Goal: Navigation & Orientation: Find specific page/section

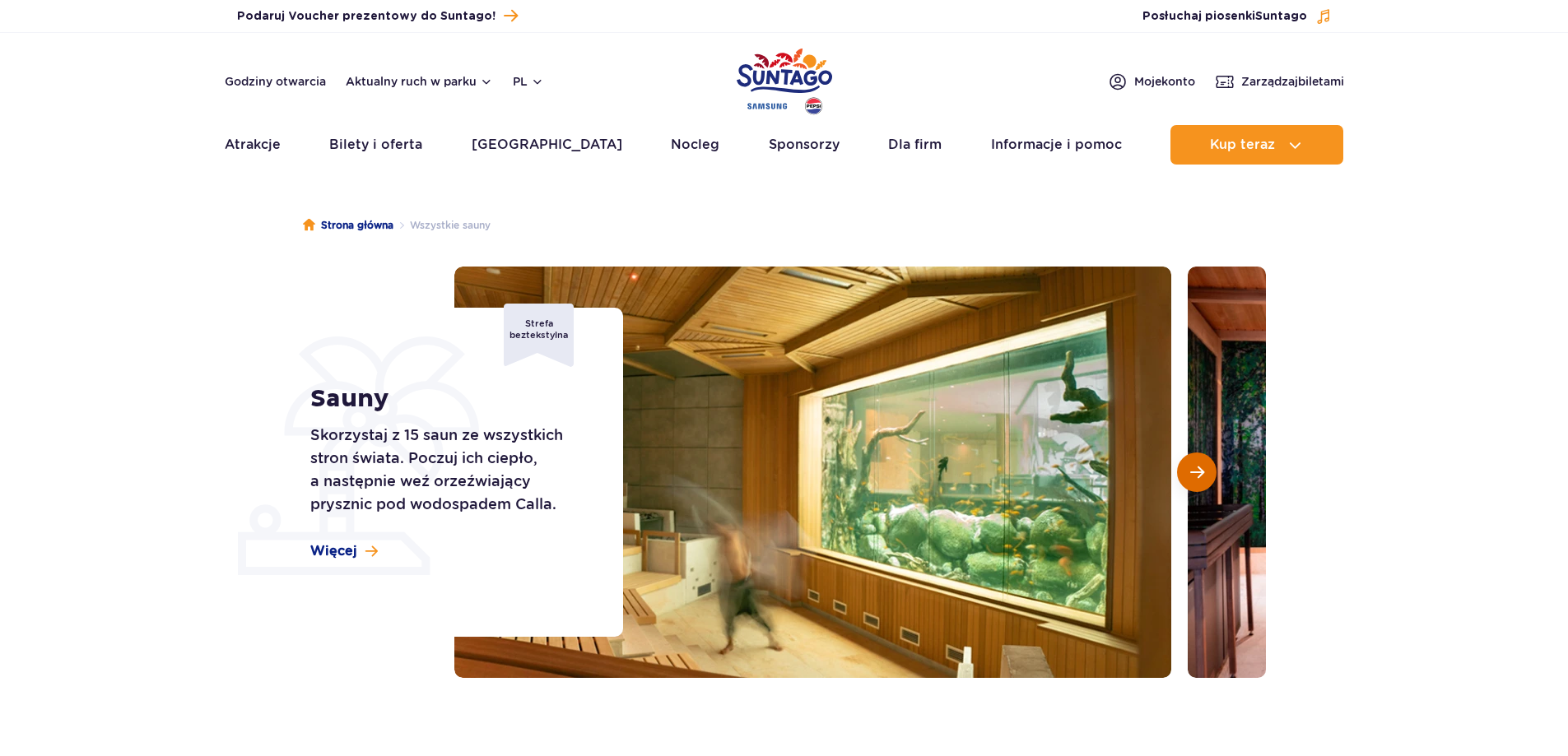
click at [1187, 461] on button "Następny slajd" at bounding box center [1196, 472] width 40 height 40
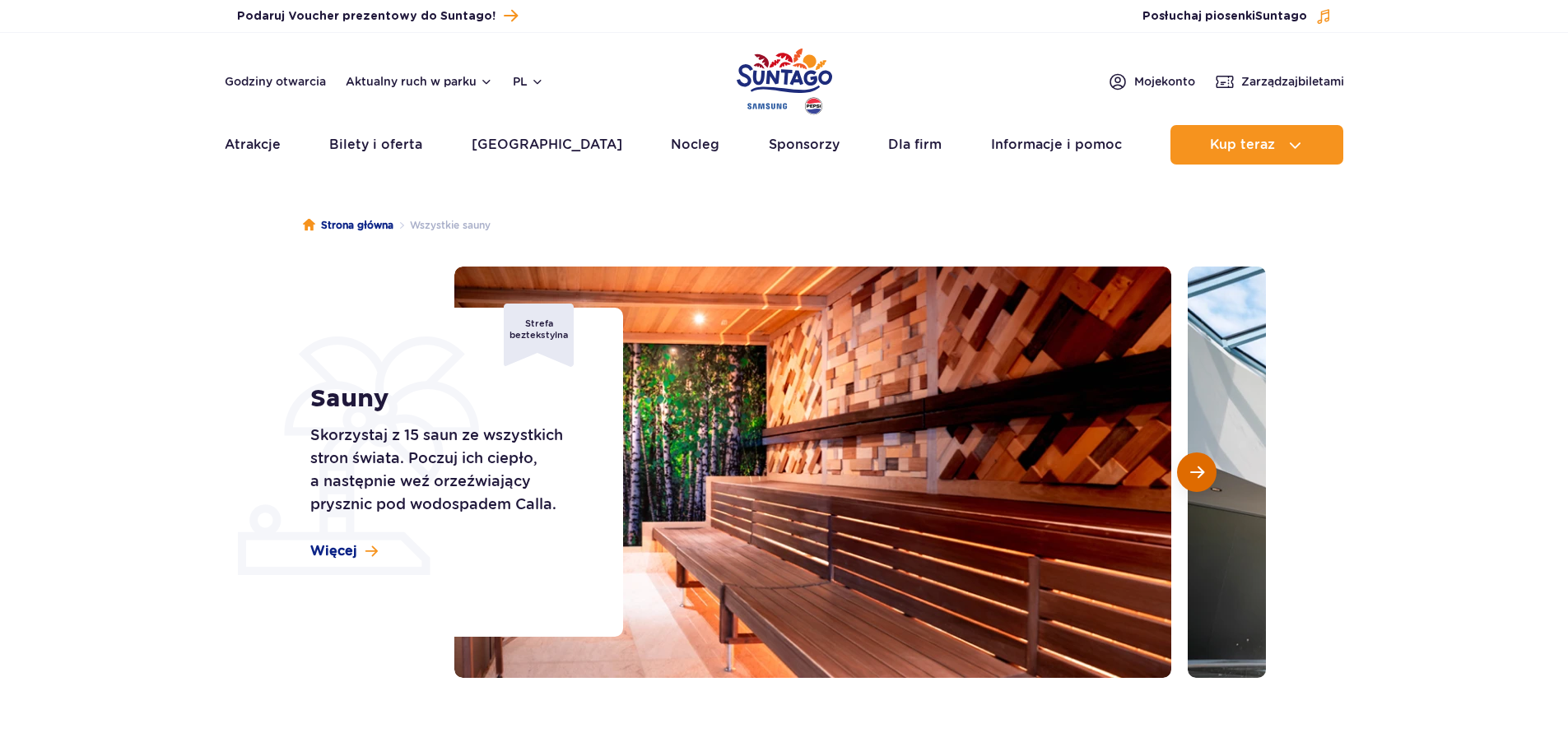
click at [1187, 461] on button "Następny slajd" at bounding box center [1196, 472] width 40 height 40
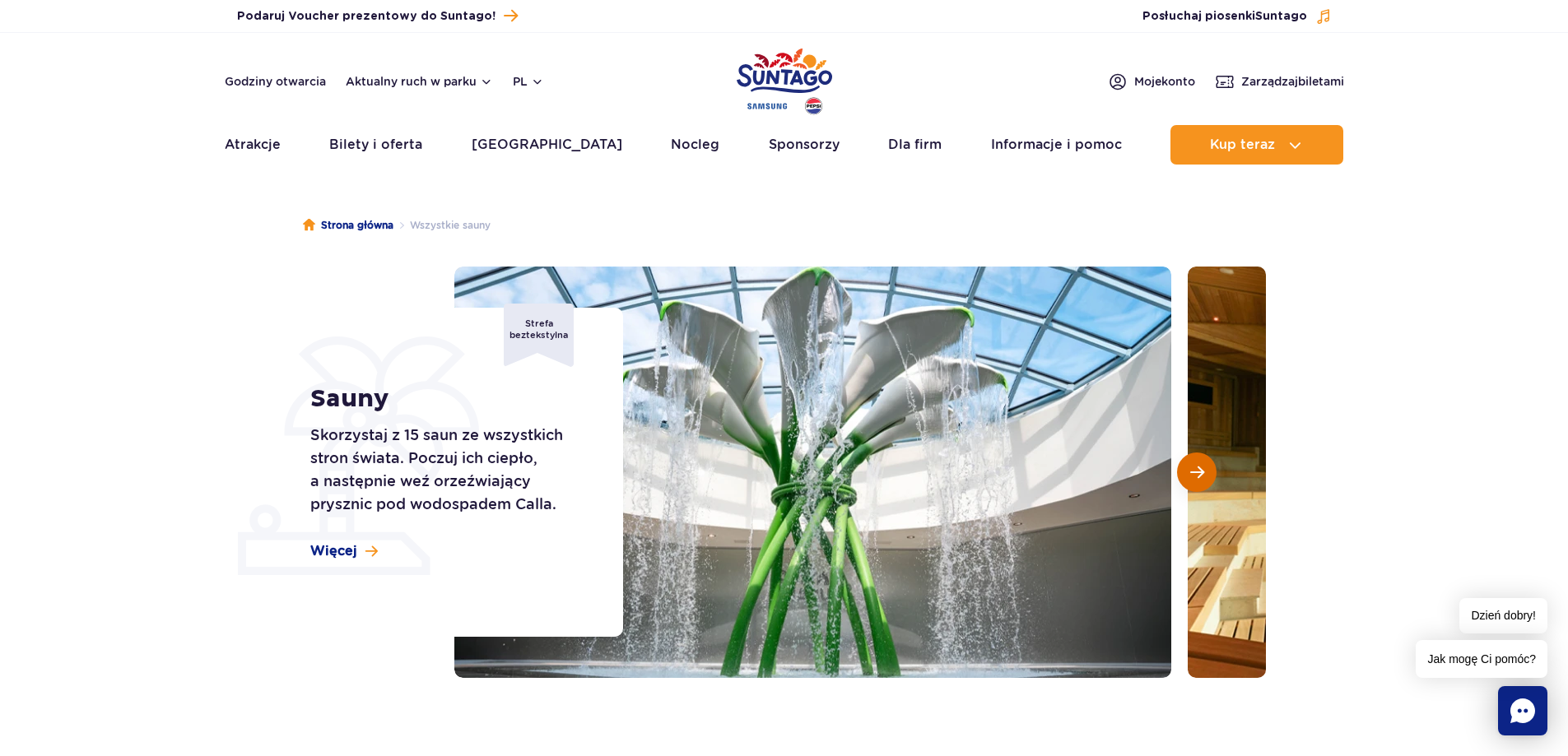
click at [1187, 461] on button "Następny slajd" at bounding box center [1196, 472] width 40 height 40
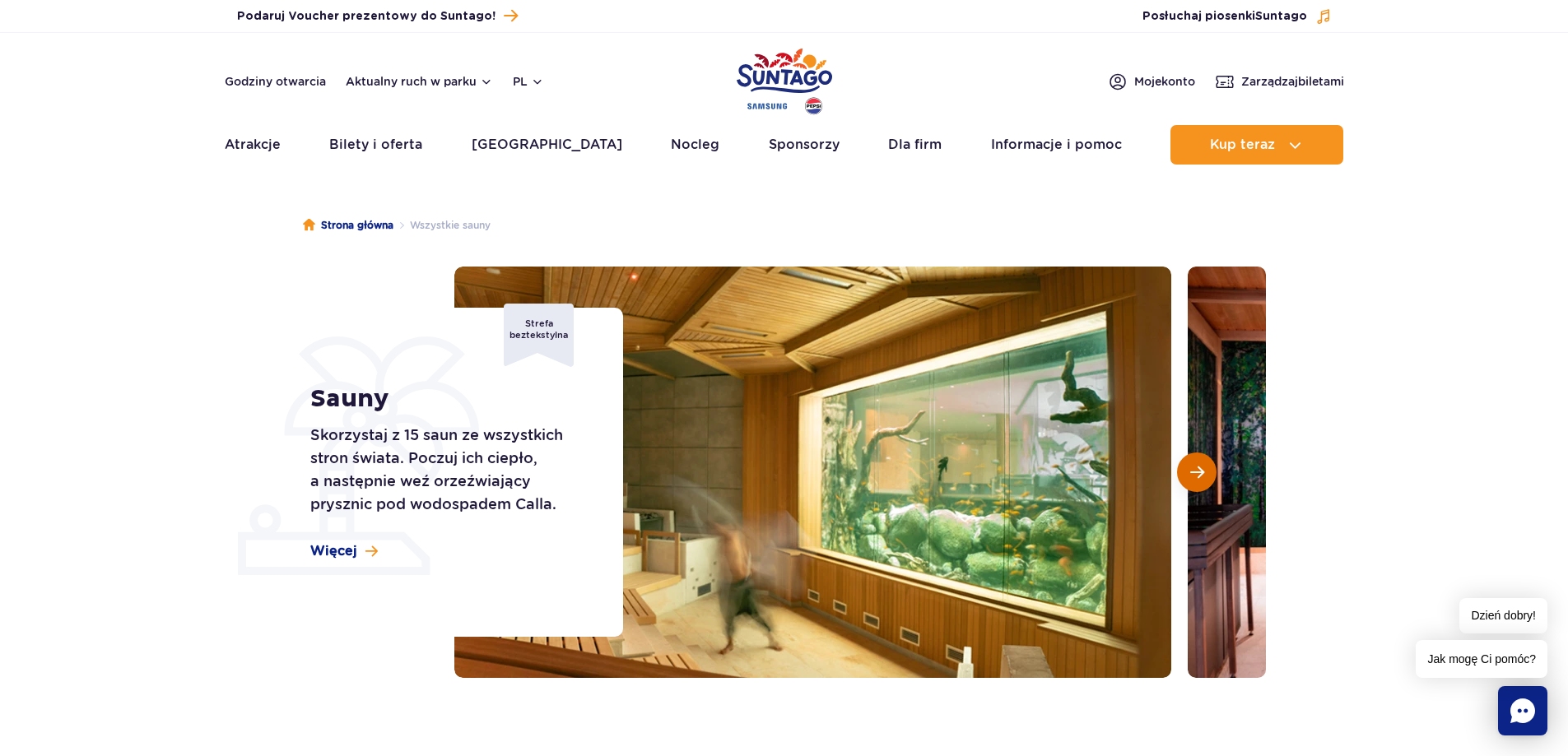
click at [1187, 461] on button "Następny slajd" at bounding box center [1196, 472] width 40 height 40
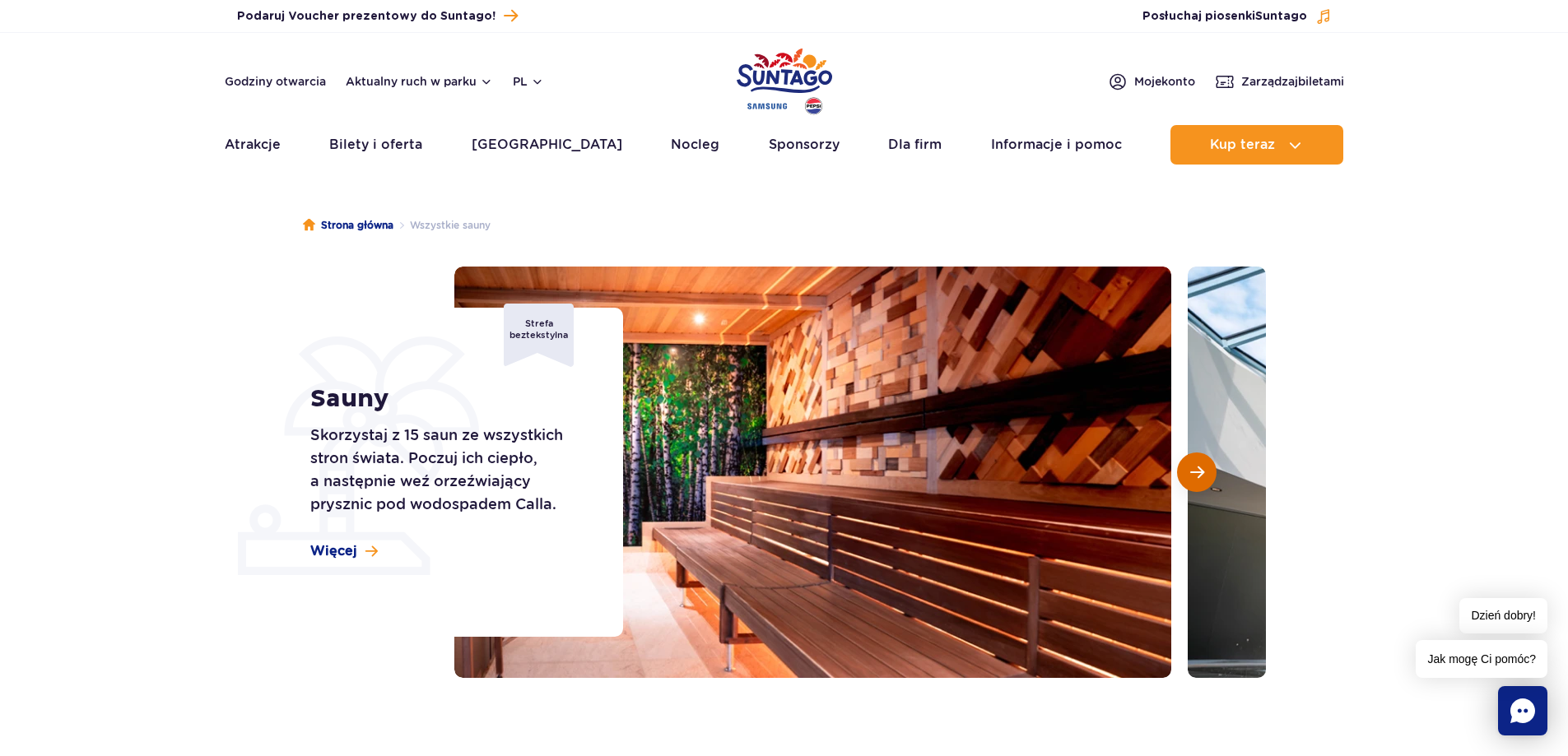
click at [1187, 461] on button "Następny slajd" at bounding box center [1196, 472] width 40 height 40
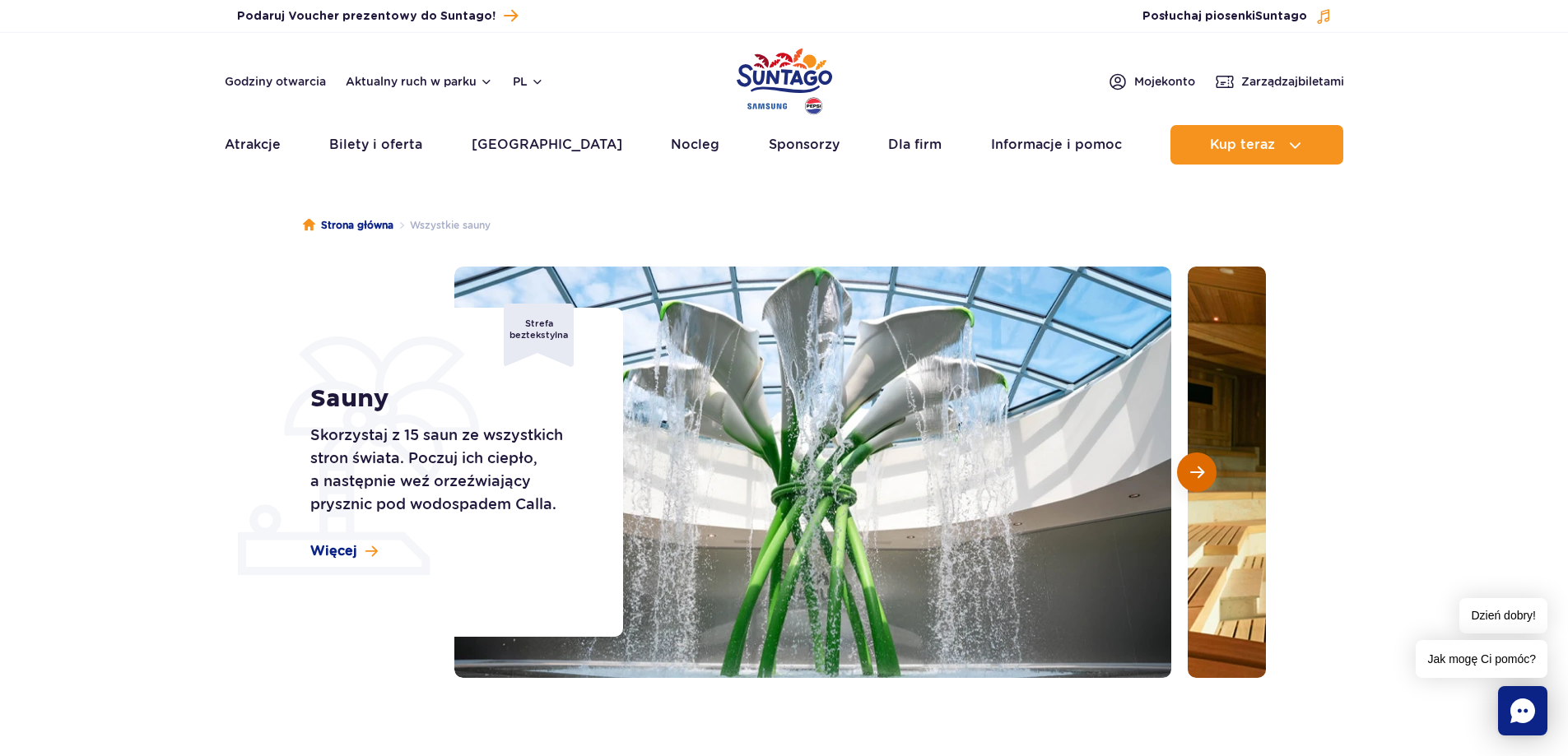
click at [1187, 461] on button "Następny slajd" at bounding box center [1196, 472] width 40 height 40
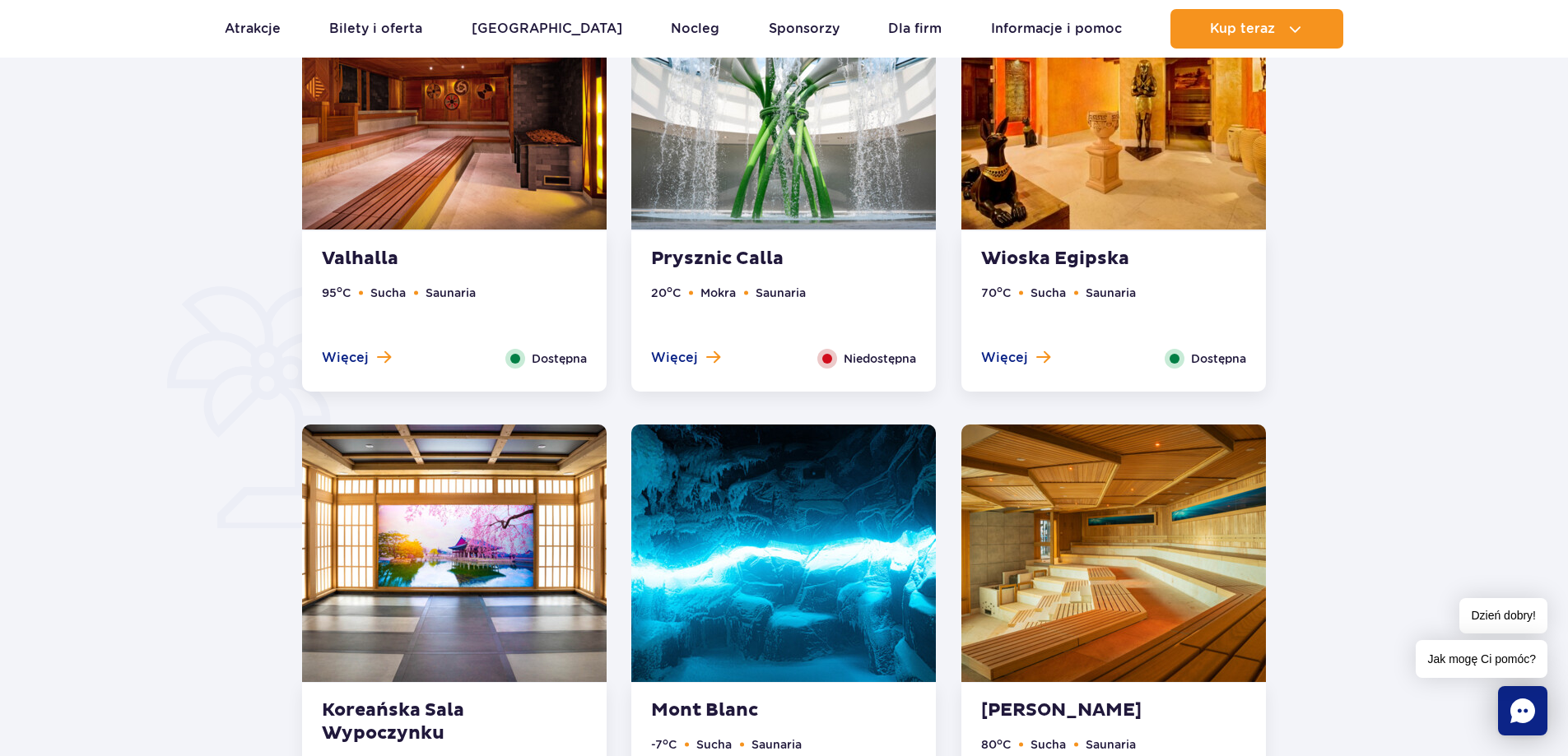
scroll to position [1070, 0]
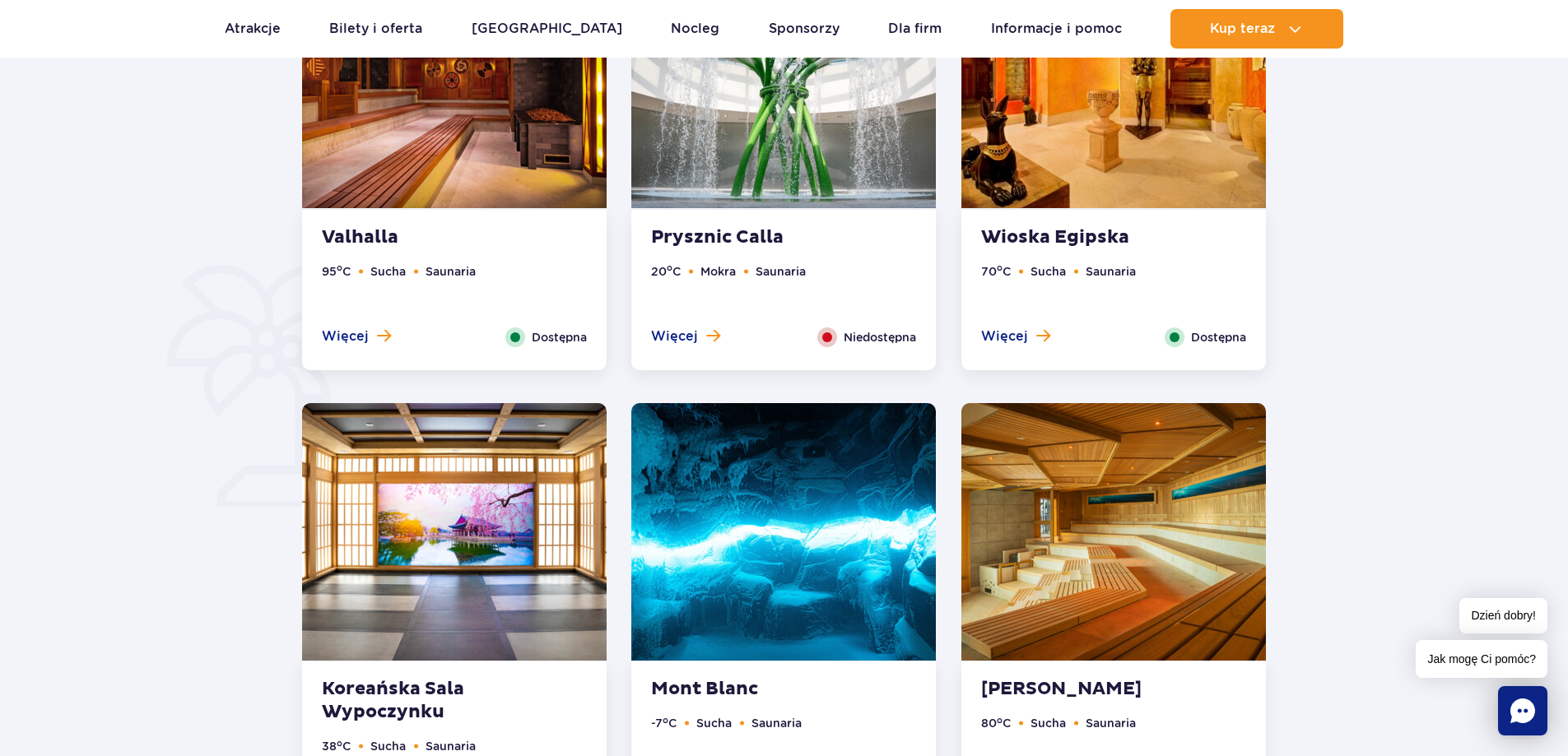
click at [1176, 89] on img at bounding box center [1113, 79] width 305 height 258
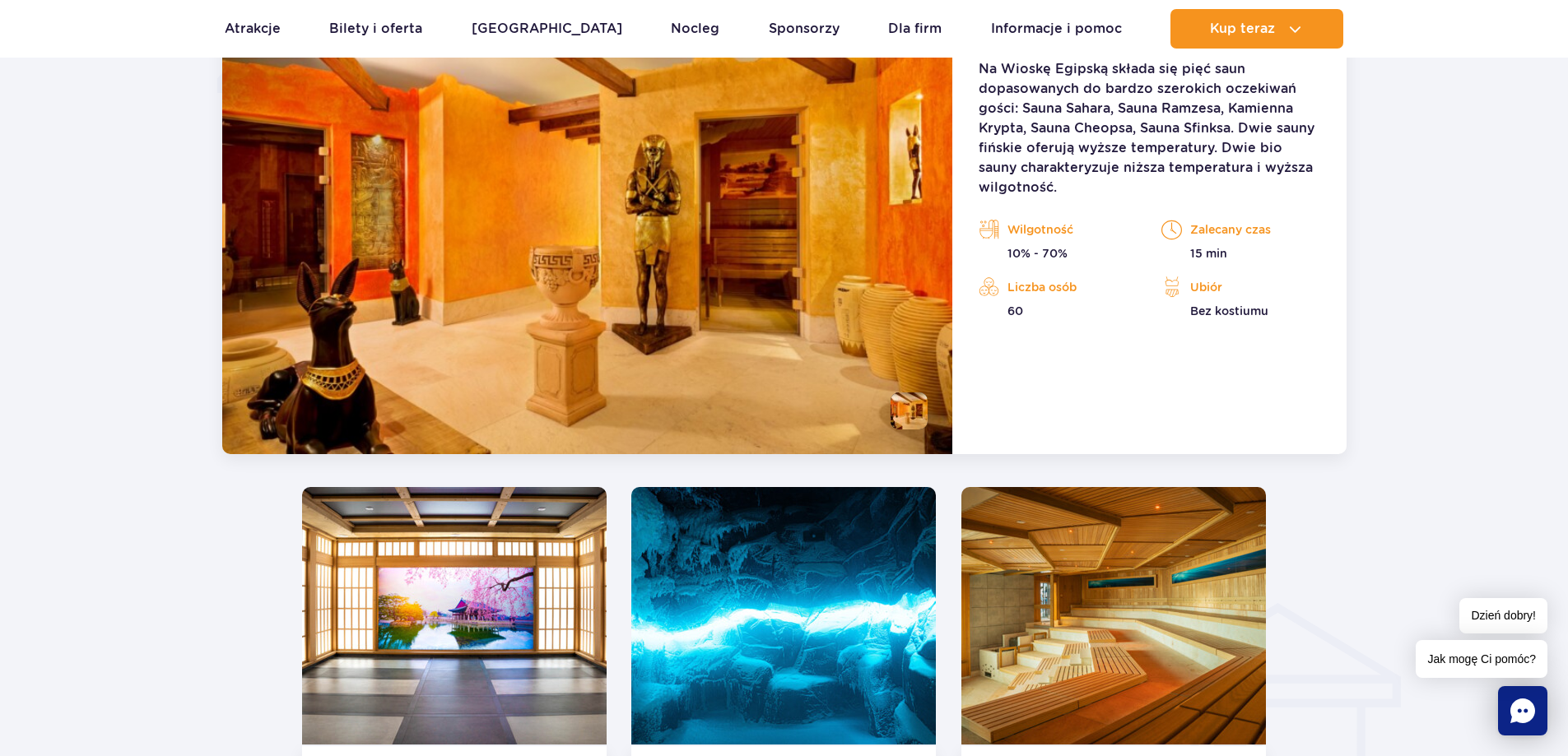
scroll to position [1707, 0]
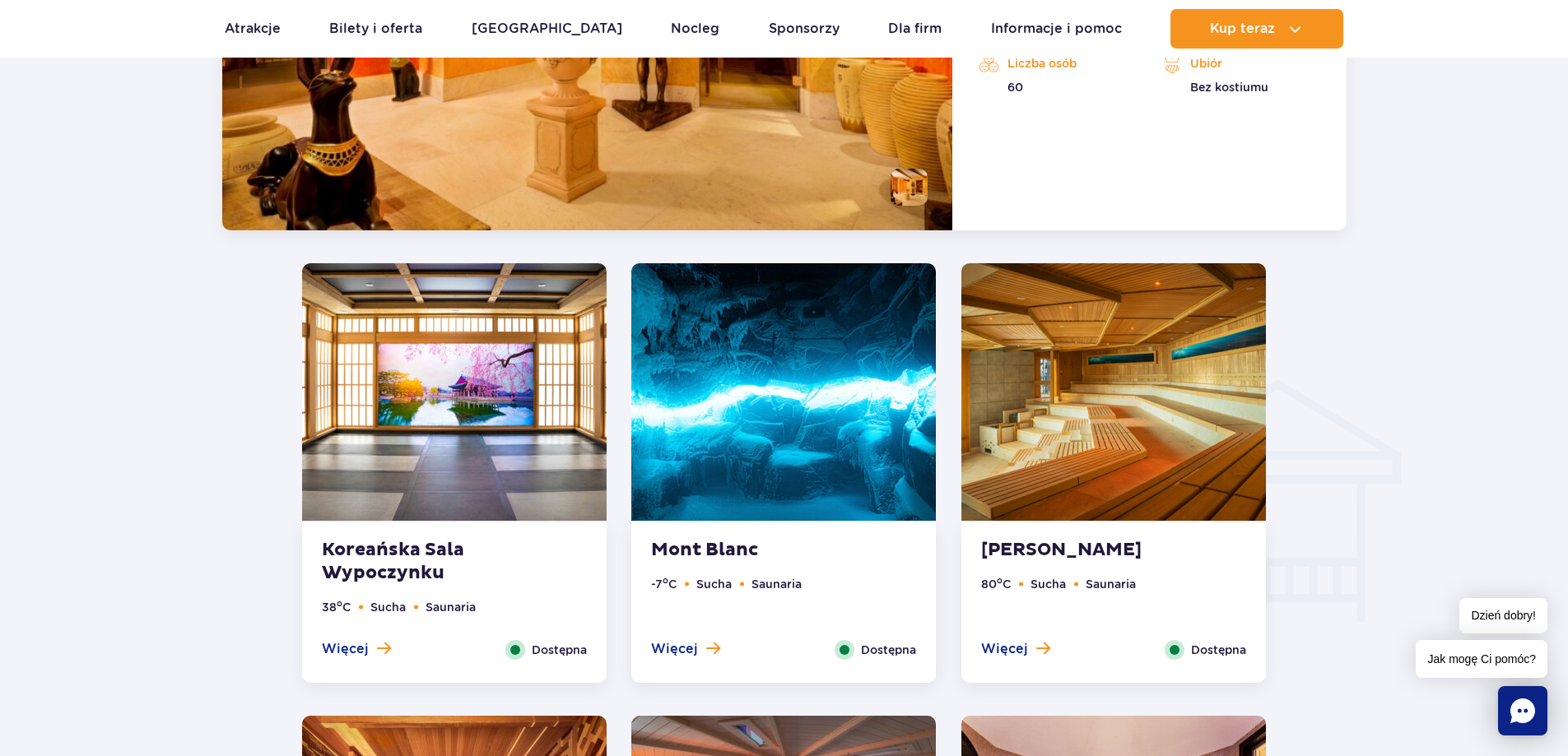
click at [766, 438] on img at bounding box center [783, 392] width 305 height 258
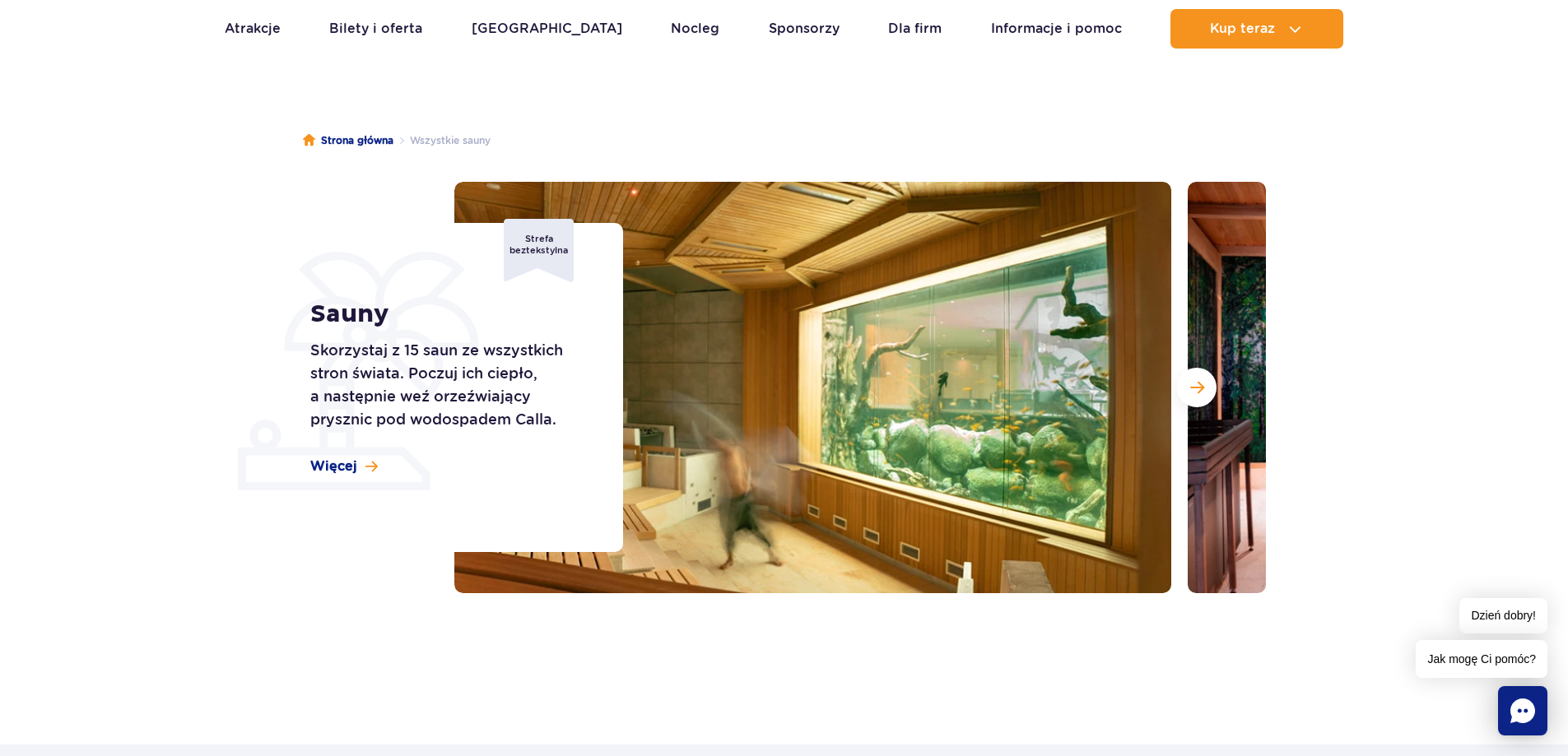
scroll to position [0, 0]
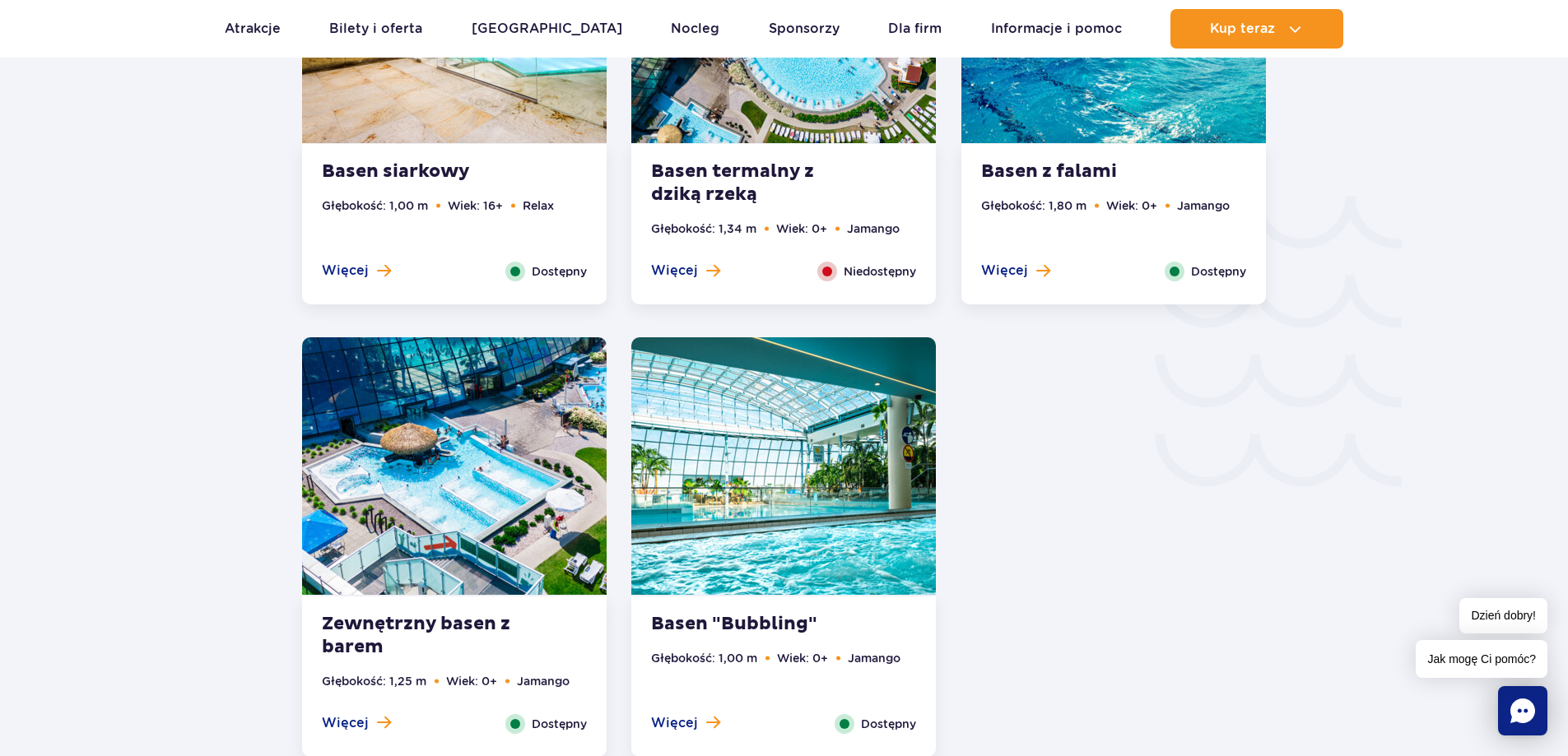
scroll to position [2386, 0]
